Goal: Check status: Check status

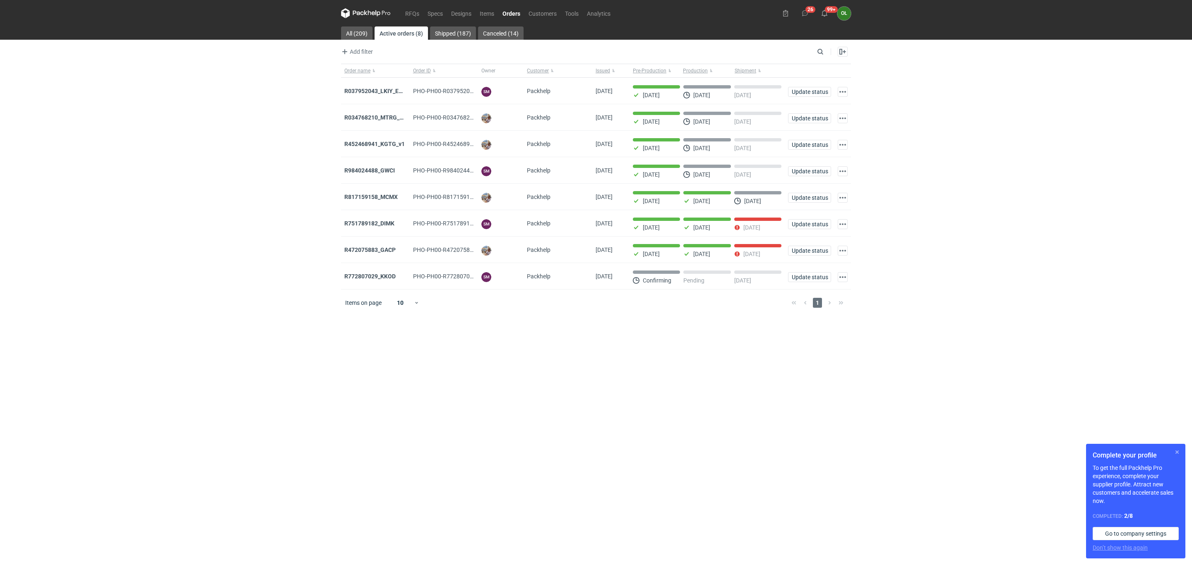
click at [1175, 452] on button "button" at bounding box center [1177, 452] width 10 height 10
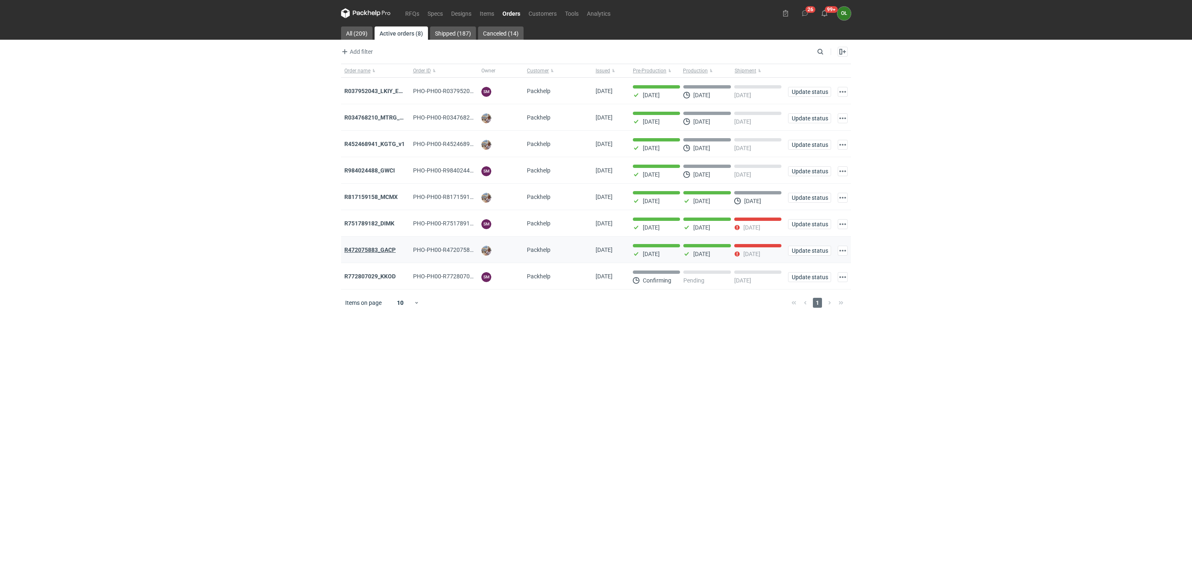
click at [375, 251] on strong "R472075883_GACP" at bounding box center [369, 250] width 51 height 7
click at [385, 226] on strong "R751789182_DIMK" at bounding box center [369, 223] width 50 height 7
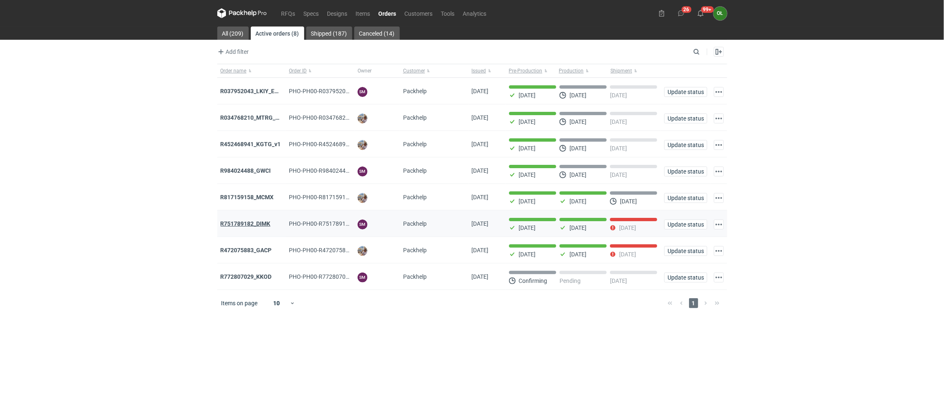
click at [258, 225] on strong "R751789182_DIMK" at bounding box center [246, 223] width 50 height 7
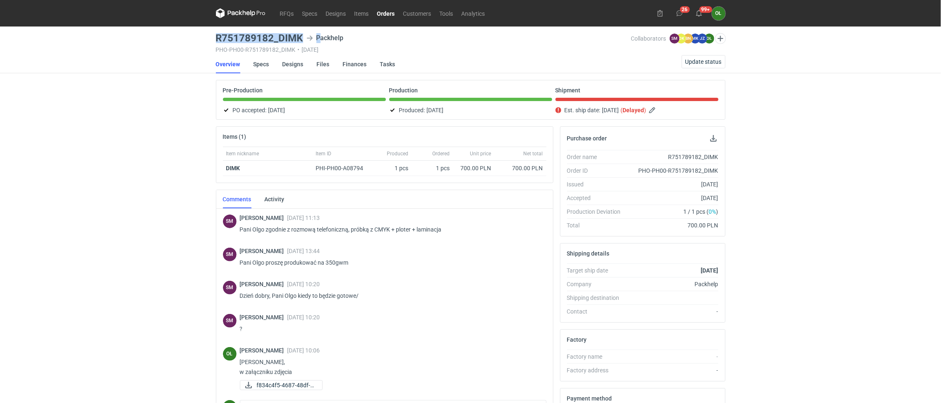
drag, startPoint x: 216, startPoint y: 36, endPoint x: 318, endPoint y: 41, distance: 101.9
click at [318, 41] on div "R751789182_DIMK Packhelp" at bounding box center [423, 38] width 415 height 10
copy div "R751789182_DIMK P"
click at [696, 61] on span "Update status" at bounding box center [704, 62] width 36 height 6
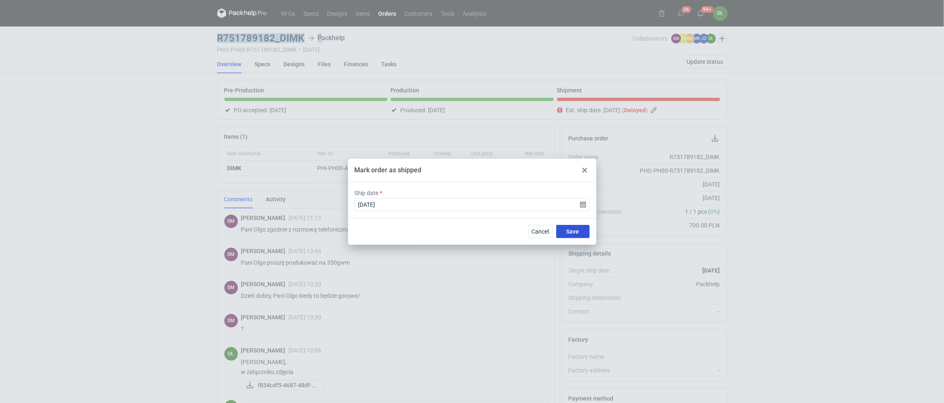
click at [579, 231] on button "Save" at bounding box center [573, 231] width 34 height 13
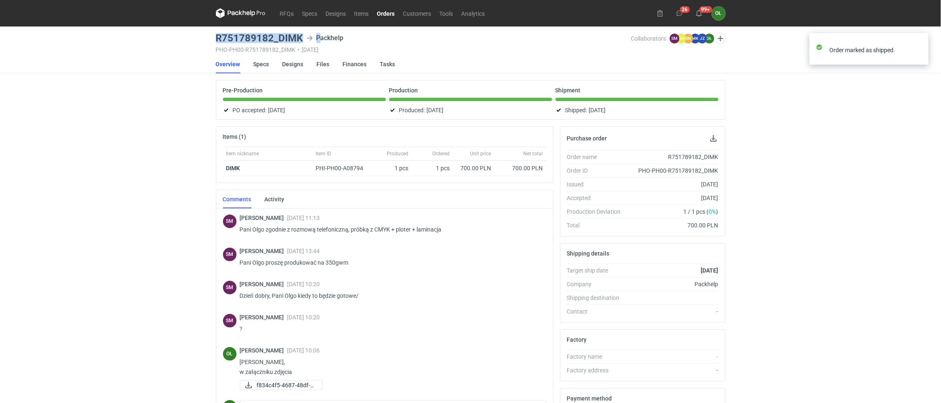
click at [383, 14] on link "Orders" at bounding box center [386, 13] width 26 height 10
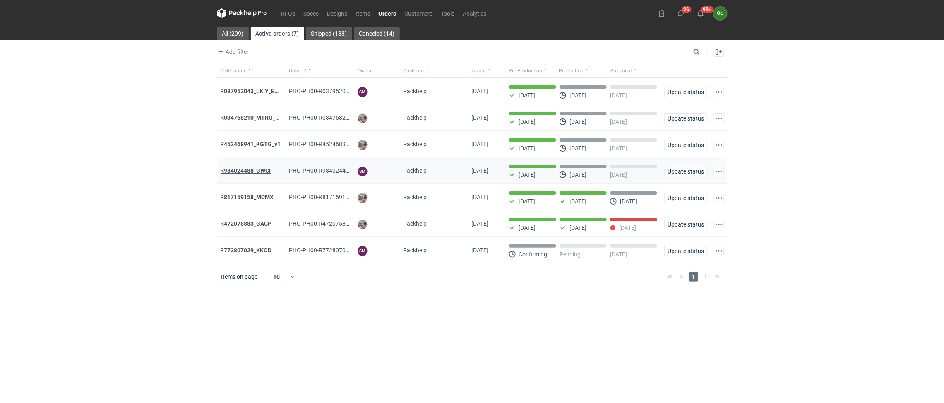
click at [251, 169] on strong "R984024488_GWCI" at bounding box center [246, 170] width 50 height 7
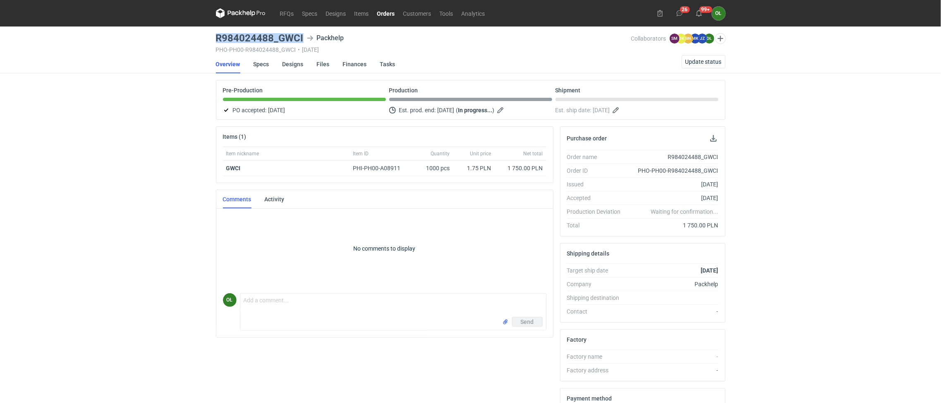
drag, startPoint x: 218, startPoint y: 35, endPoint x: 302, endPoint y: 38, distance: 84.1
click at [302, 38] on h3 "R984024488_GWCI" at bounding box center [260, 38] width 88 height 10
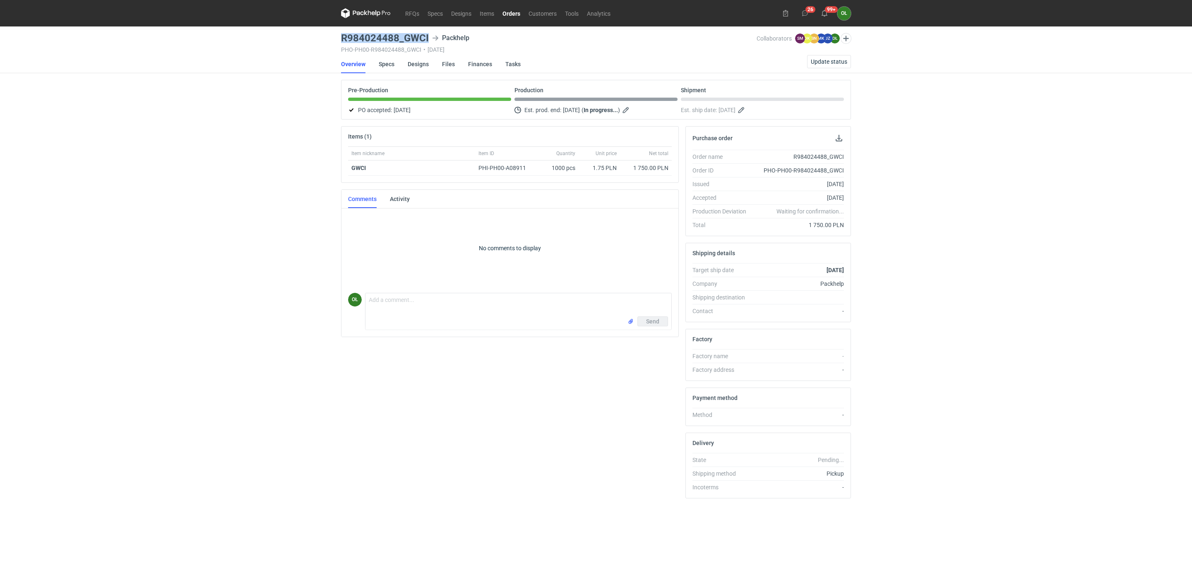
click at [523, 15] on link "Orders" at bounding box center [511, 13] width 26 height 10
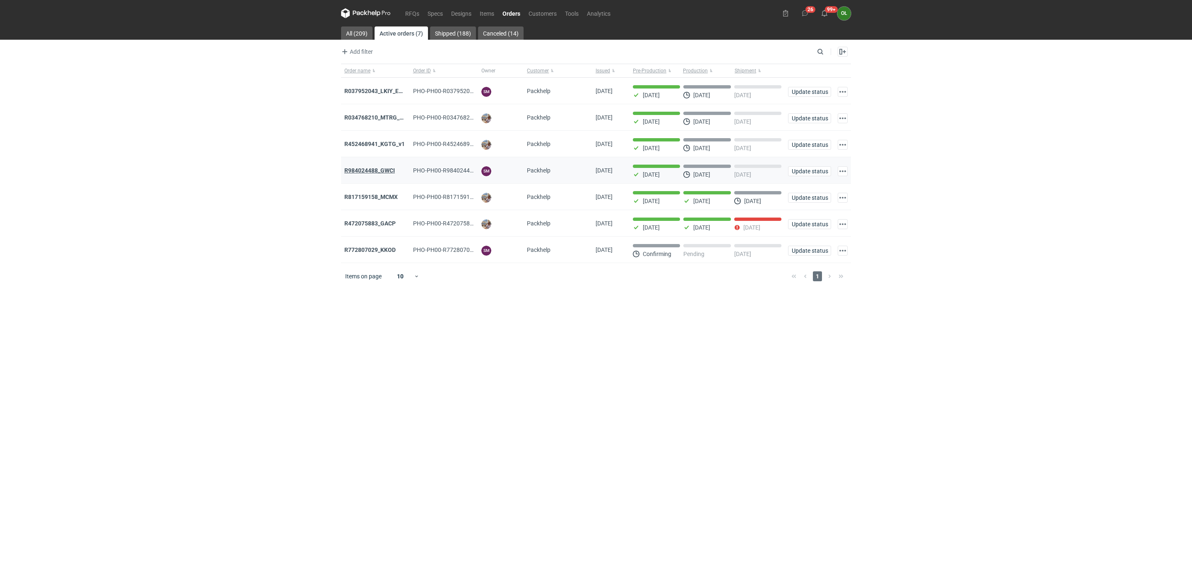
click at [392, 174] on strong "R984024488_GWCI" at bounding box center [369, 170] width 50 height 7
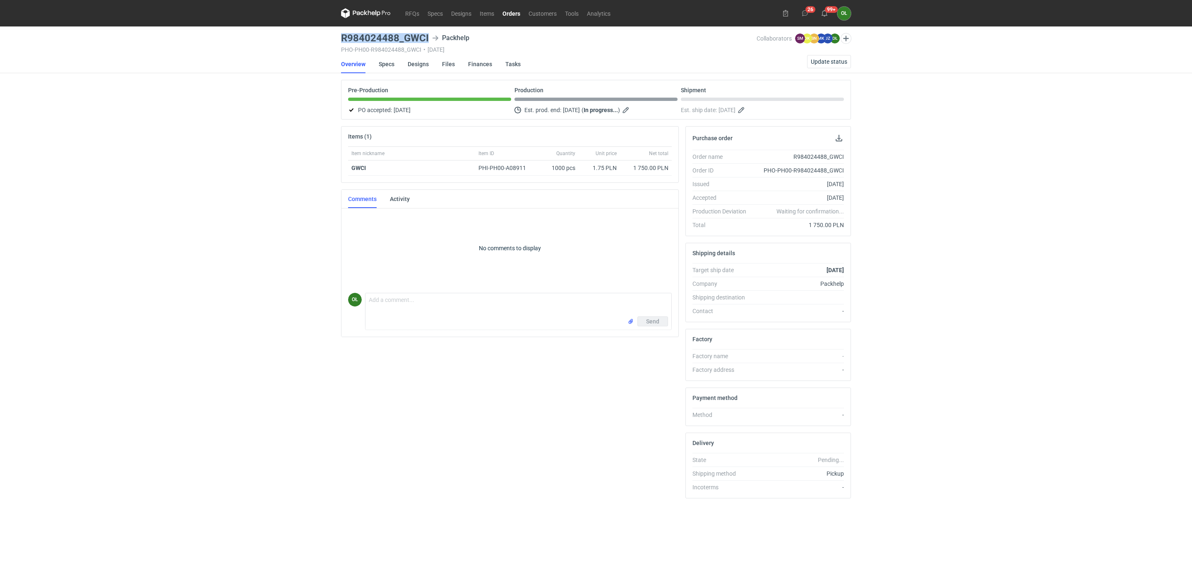
drag, startPoint x: 335, startPoint y: 38, endPoint x: 435, endPoint y: 38, distance: 99.7
click at [435, 38] on div "RFQs Specs Designs Items Orders Customers Tools Analytics 26 99+ OŁ Olga Łopato…" at bounding box center [596, 282] width 1192 height 565
copy h3 "R984024488_GWCI"
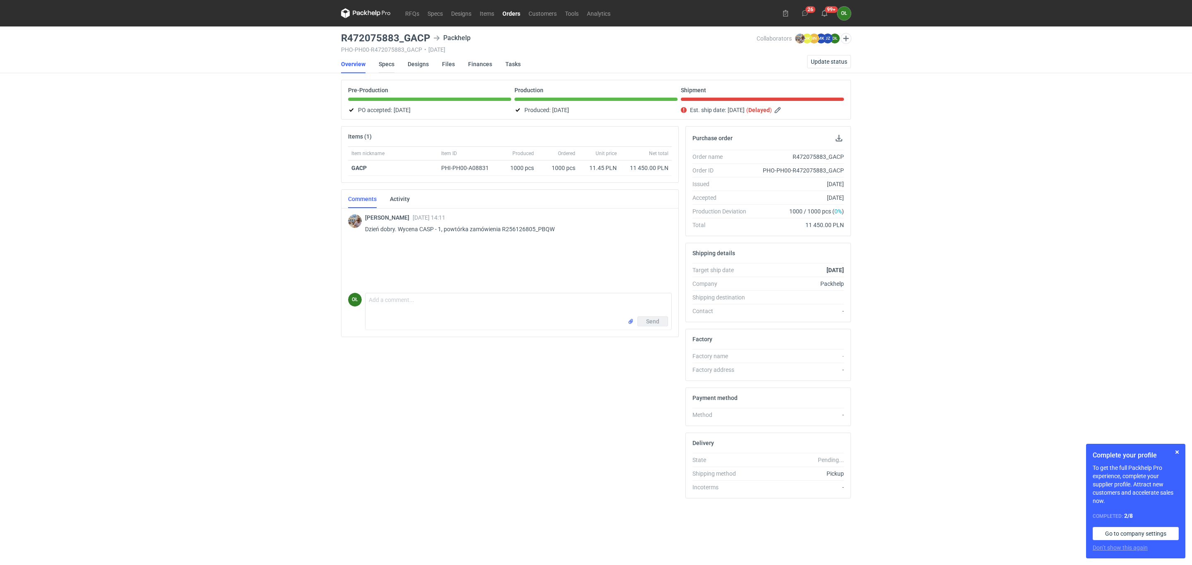
click at [390, 61] on link "Specs" at bounding box center [387, 64] width 16 height 18
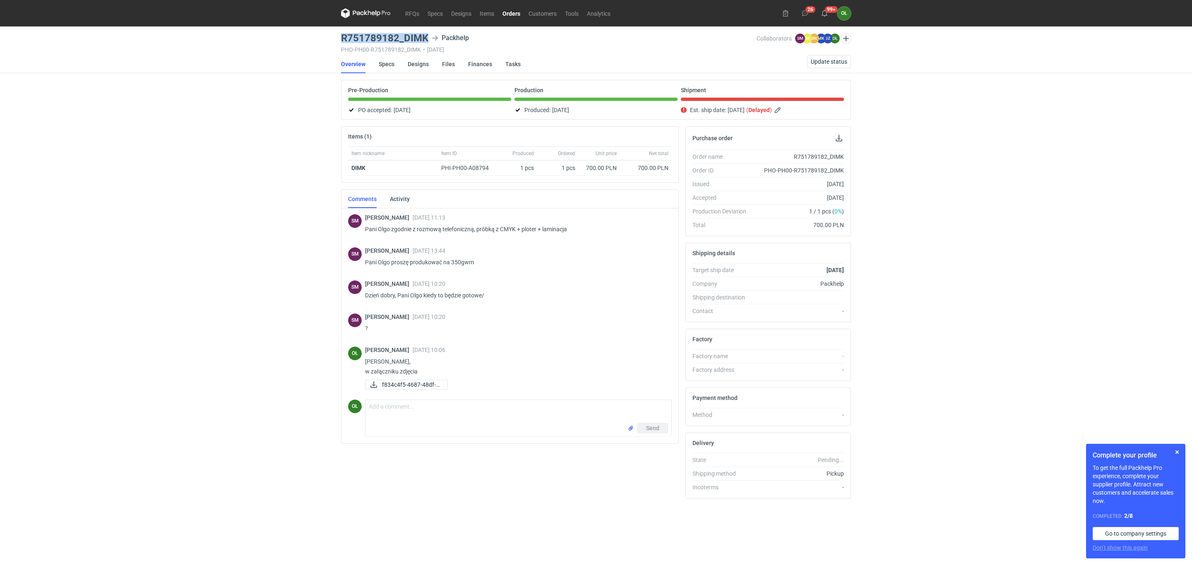
drag, startPoint x: 343, startPoint y: 35, endPoint x: 430, endPoint y: 35, distance: 87.3
click at [430, 35] on div "R751789182_DIMK Packhelp" at bounding box center [548, 38] width 415 height 10
copy h3 "R751789182_DIMK"
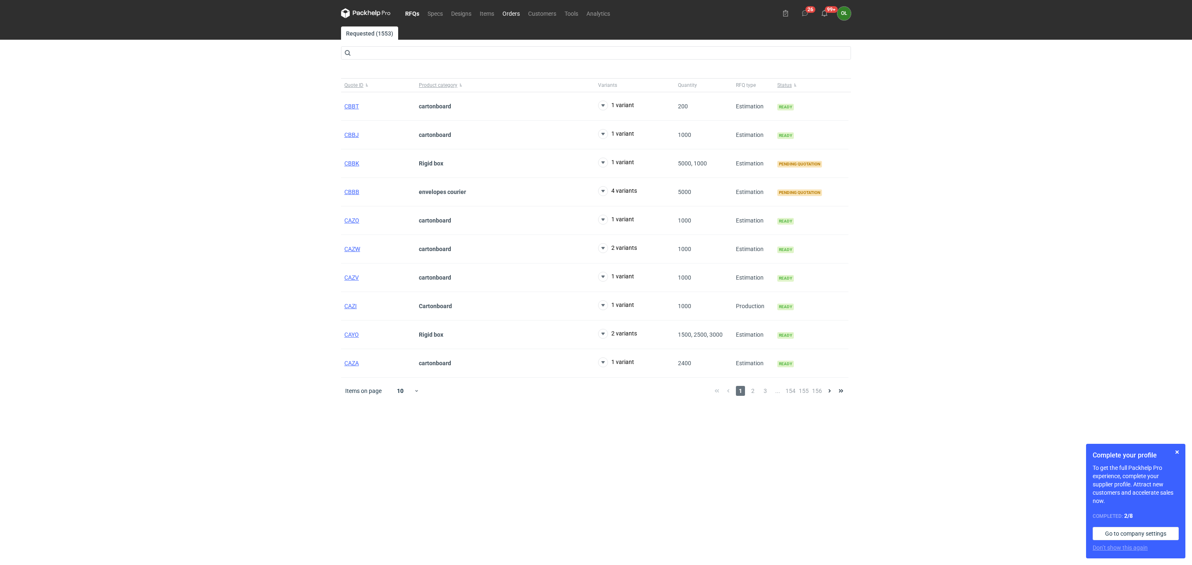
click at [511, 14] on link "Orders" at bounding box center [511, 13] width 26 height 10
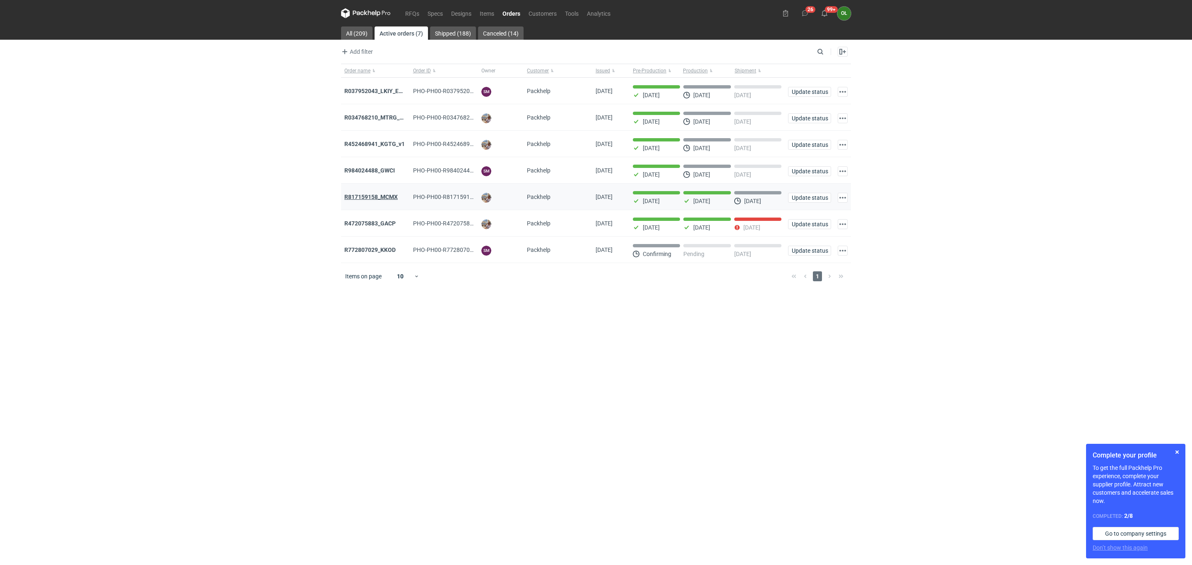
click at [367, 198] on strong "R817159158_MCMX" at bounding box center [370, 197] width 53 height 7
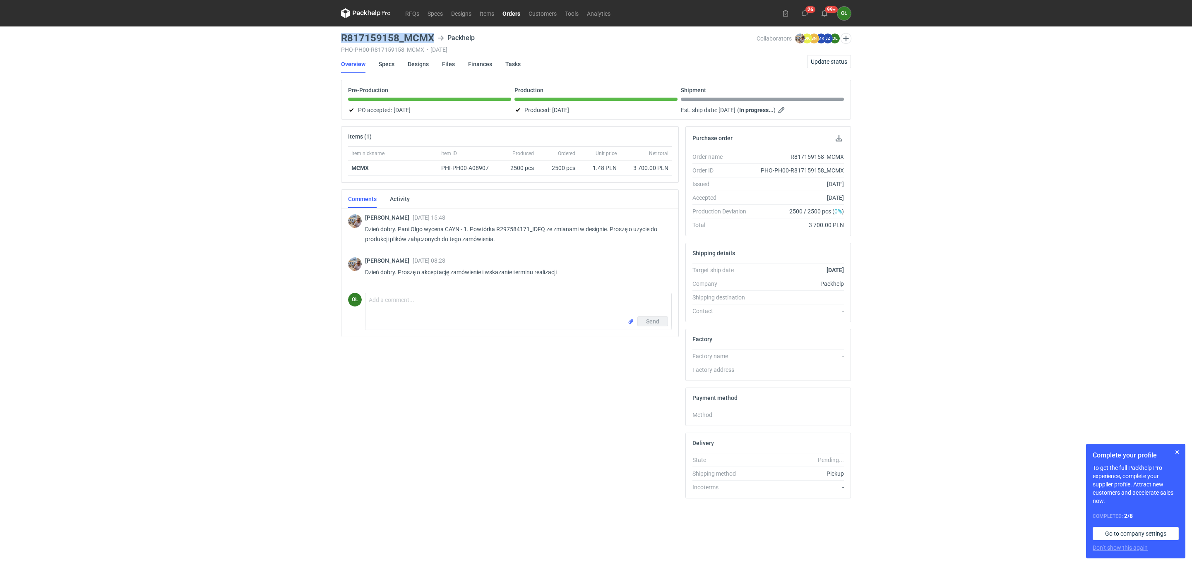
drag, startPoint x: 334, startPoint y: 37, endPoint x: 435, endPoint y: 36, distance: 100.2
click at [435, 36] on div "RFQs Specs Designs Items Orders Customers Tools Analytics 26 99+ OŁ [PERSON_NAM…" at bounding box center [596, 282] width 1192 height 565
copy h3 "R817159158_MCMX"
